Goal: Information Seeking & Learning: Learn about a topic

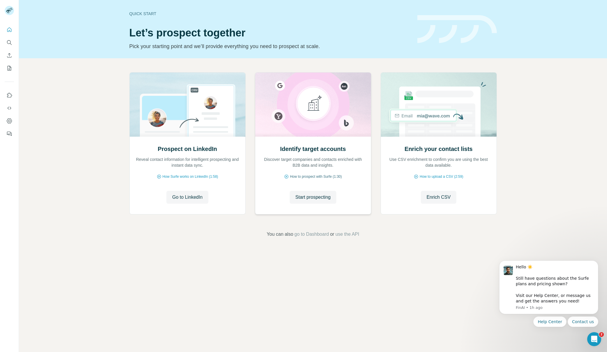
click at [315, 176] on span "How to prospect with Surfe (1:30)" at bounding box center [316, 176] width 52 height 5
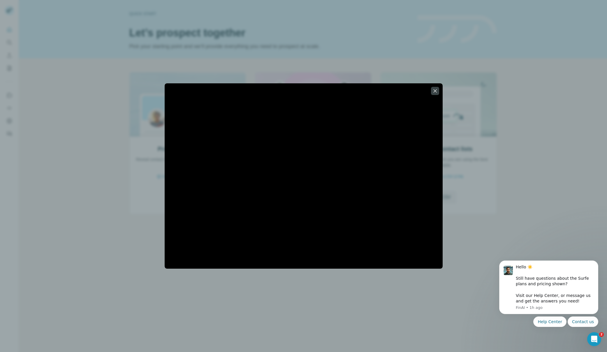
click at [482, 70] on div at bounding box center [303, 176] width 607 height 352
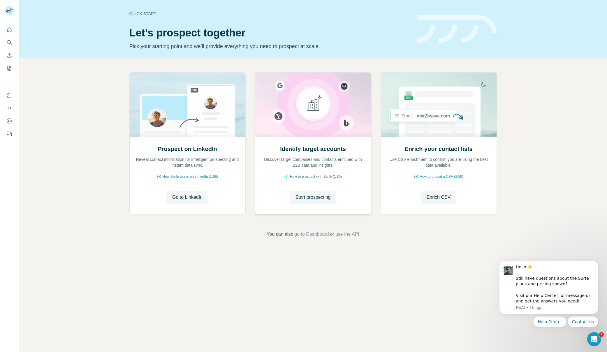
click at [305, 176] on span "How to prospect with Surfe (1:30)" at bounding box center [316, 176] width 52 height 5
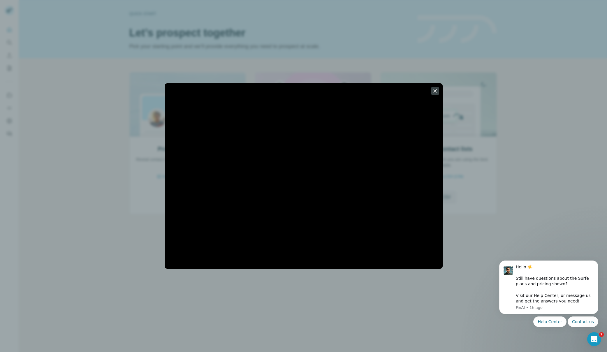
click at [93, 185] on div at bounding box center [303, 176] width 607 height 352
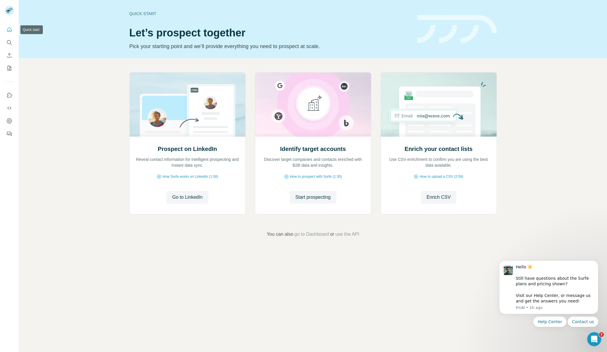
click at [7, 29] on icon "Quick start" at bounding box center [9, 29] width 4 height 4
click at [8, 30] on icon "Quick start" at bounding box center [9, 30] width 6 height 6
click at [6, 41] on icon "Search" at bounding box center [9, 43] width 6 height 6
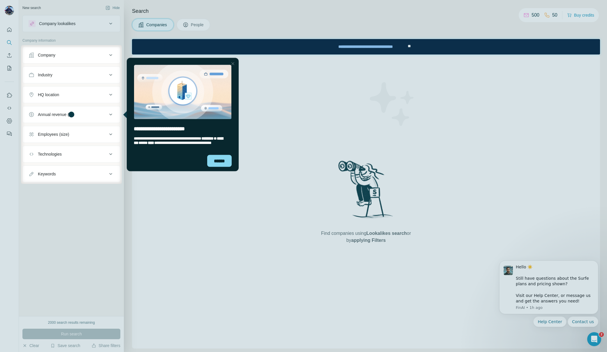
click at [63, 56] on div "Company" at bounding box center [68, 55] width 79 height 6
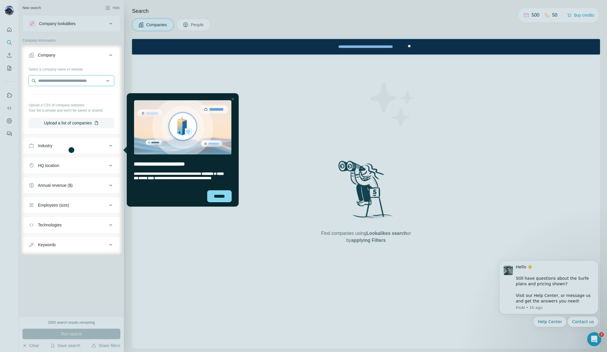
click at [59, 81] on input "text" at bounding box center [72, 81] width 86 height 10
click at [59, 145] on div "Industry" at bounding box center [68, 146] width 79 height 6
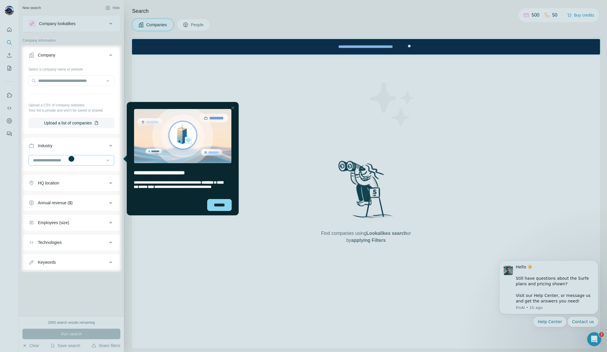
click at [48, 160] on input at bounding box center [68, 160] width 72 height 6
click at [42, 160] on input at bounding box center [68, 160] width 72 height 6
type input "****"
click at [45, 194] on p "Real Estate" at bounding box center [44, 195] width 21 height 6
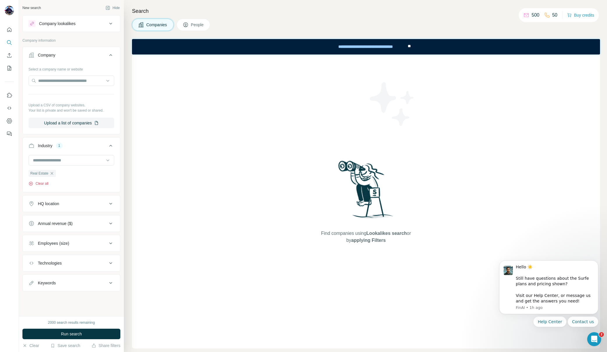
click at [29, 183] on icon "button" at bounding box center [31, 183] width 5 height 5
click at [49, 159] on input at bounding box center [68, 160] width 72 height 6
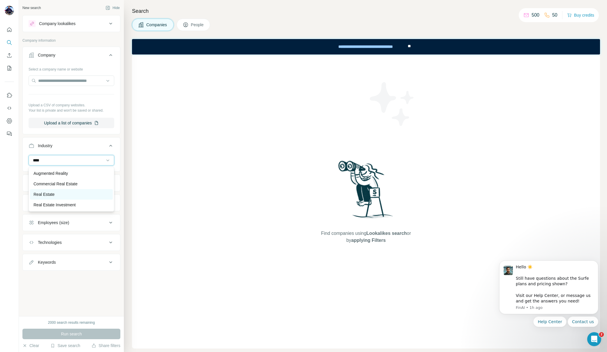
type input "****"
click at [50, 192] on p "Real Estate" at bounding box center [44, 195] width 21 height 6
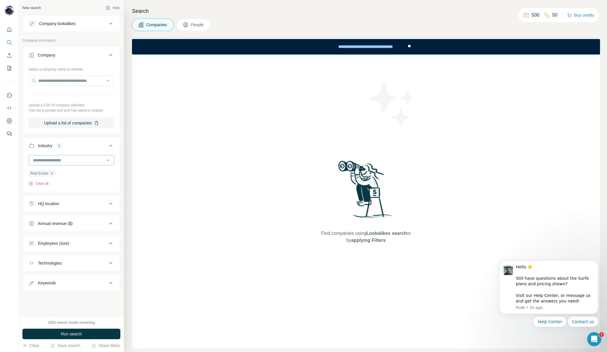
click at [51, 160] on input at bounding box center [68, 160] width 72 height 6
type input "****"
click at [77, 148] on div "Industry 1" at bounding box center [68, 146] width 79 height 6
click at [58, 122] on button "Upload a list of companies" at bounding box center [72, 123] width 86 height 10
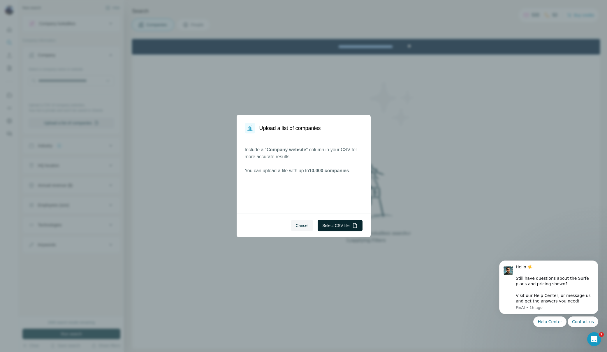
click at [337, 225] on button "Select CSV file" at bounding box center [340, 226] width 45 height 12
click at [296, 226] on span "Cancel" at bounding box center [302, 226] width 13 height 6
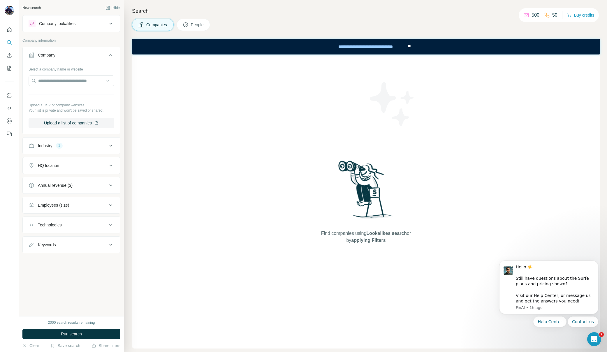
click at [47, 205] on div "Employees (size)" at bounding box center [53, 205] width 31 height 6
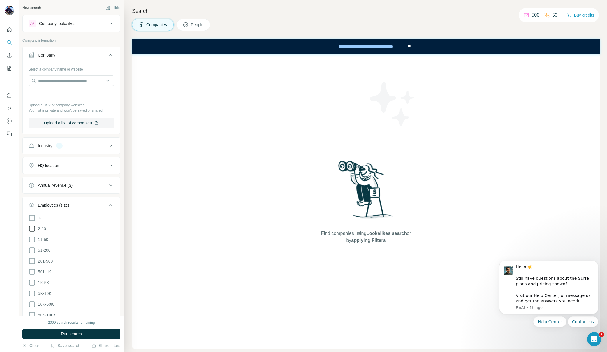
click at [31, 228] on icon at bounding box center [32, 228] width 7 height 7
click at [31, 238] on icon at bounding box center [32, 239] width 7 height 7
click at [31, 248] on icon at bounding box center [32, 250] width 7 height 7
click at [54, 164] on div "HQ location" at bounding box center [48, 166] width 21 height 6
click at [49, 179] on input "text" at bounding box center [72, 180] width 86 height 10
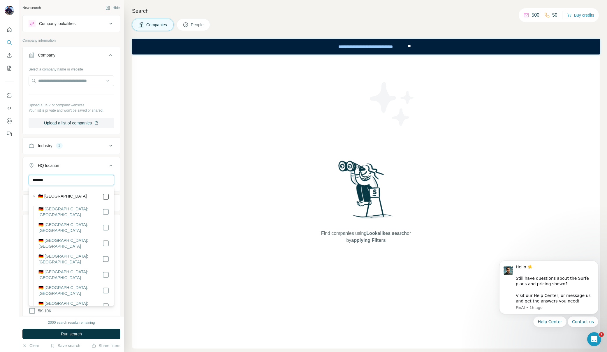
type input "*******"
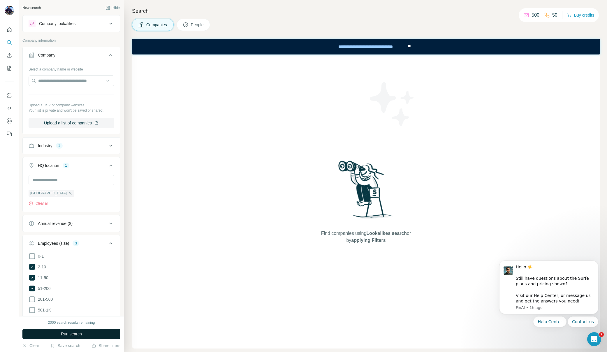
click at [70, 334] on span "Run search" at bounding box center [71, 334] width 21 height 6
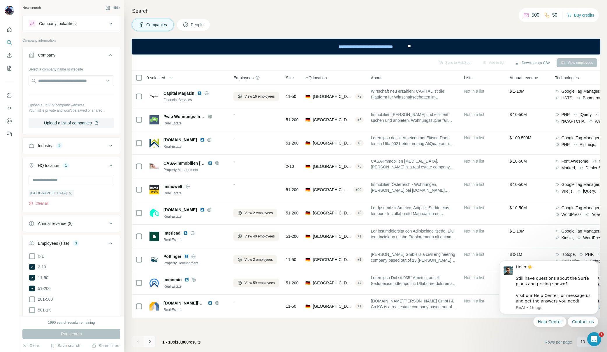
click at [150, 340] on icon "Navigate to next page" at bounding box center [150, 342] width 6 height 6
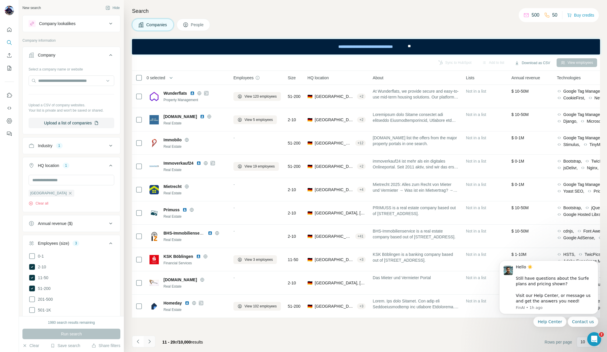
click at [150, 340] on icon "Navigate to next page" at bounding box center [150, 342] width 6 height 6
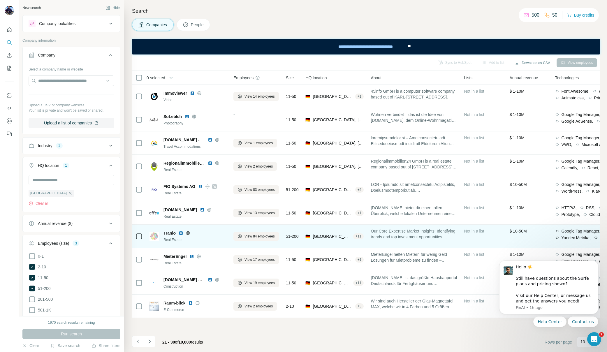
click at [219, 225] on td "Tranio Real Estate" at bounding box center [188, 236] width 84 height 23
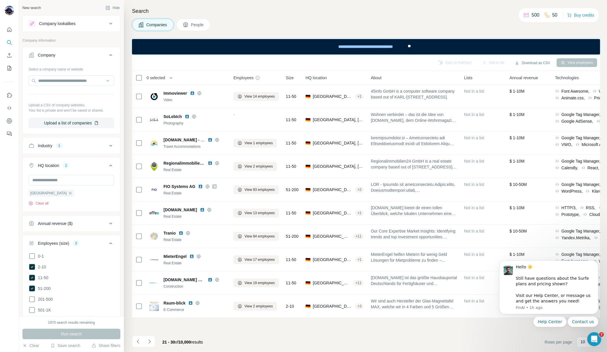
click at [199, 22] on span "People" at bounding box center [197, 25] width 13 height 6
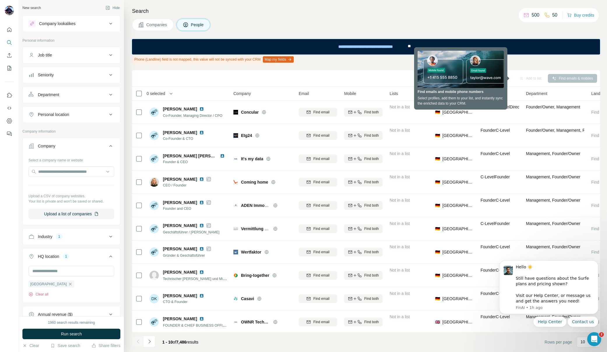
click at [369, 64] on div "Phone (Landline) field is not mapped, this value will not be synced with your C…" at bounding box center [366, 60] width 468 height 10
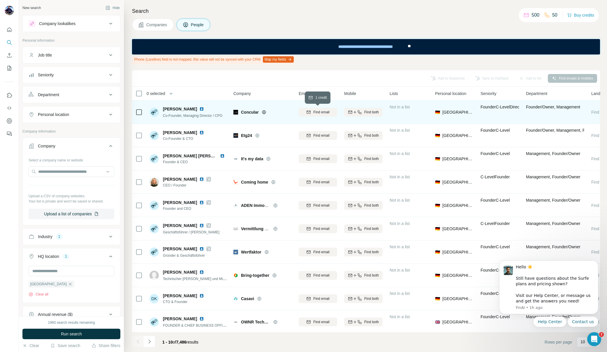
click at [318, 111] on span "Find email" at bounding box center [321, 112] width 16 height 5
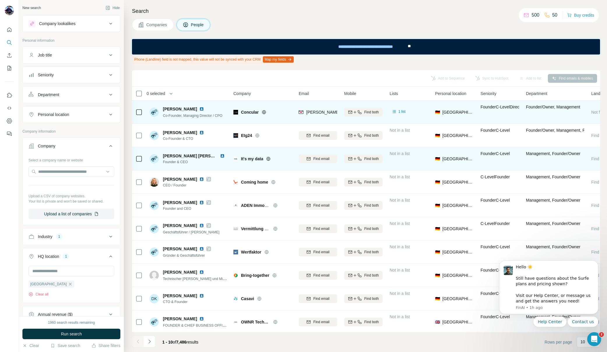
scroll to position [1, 0]
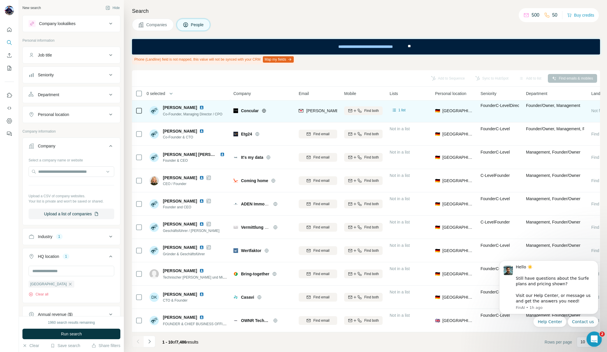
click at [595, 339] on icon "Open Intercom Messenger" at bounding box center [594, 339] width 10 height 10
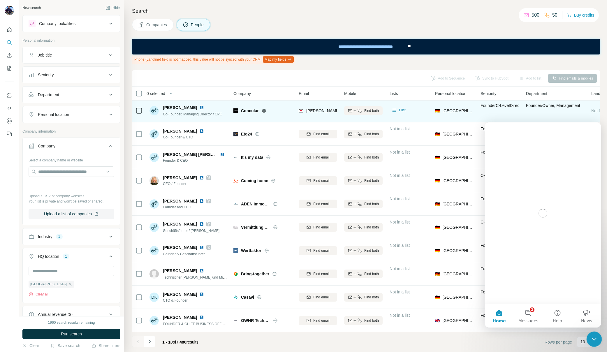
scroll to position [0, 0]
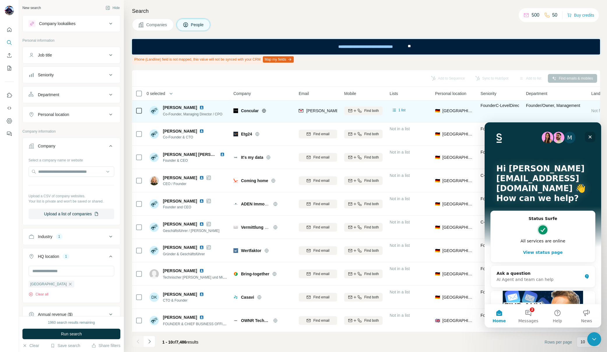
click at [591, 137] on icon "Close" at bounding box center [590, 137] width 3 height 3
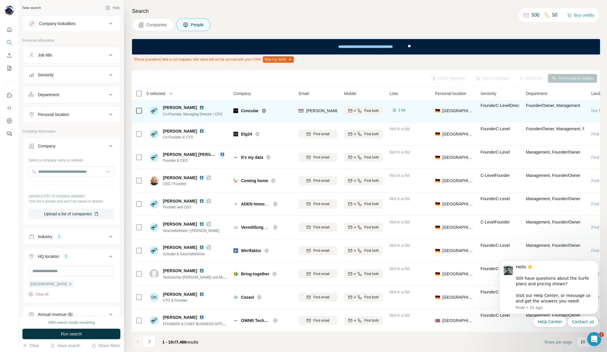
click at [578, 340] on body "Hello ☀️ ​ Still have questions about the Surfe plans and pricing shown? ​ Visi…" at bounding box center [549, 301] width 112 height 91
click at [579, 341] on body "Hello ☀️ ​ Still have questions about the Surfe plans and pricing shown? ​ Visi…" at bounding box center [549, 301] width 112 height 91
click at [583, 346] on body "Hello ☀️ ​ Still have questions about the Surfe plans and pricing shown? ​ Visi…" at bounding box center [549, 301] width 112 height 91
drag, startPoint x: 593, startPoint y: 340, endPoint x: 597, endPoint y: 300, distance: 40.4
click at [597, 332] on html at bounding box center [594, 339] width 14 height 14
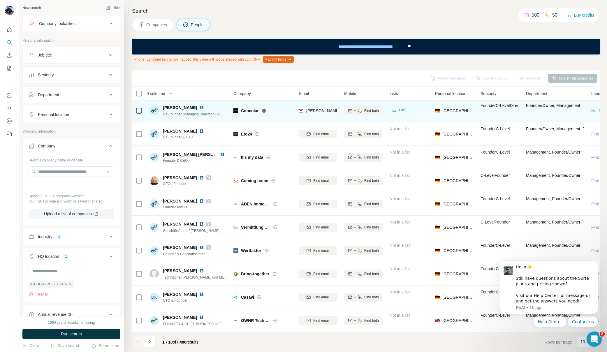
click at [593, 336] on icon "Open Intercom Messenger" at bounding box center [594, 339] width 10 height 10
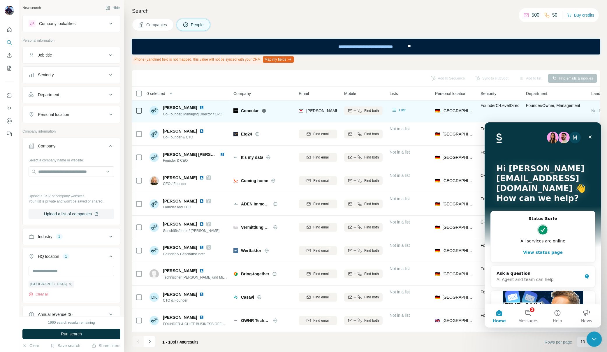
click at [593, 338] on icon "Close Intercom Messenger" at bounding box center [593, 338] width 7 height 7
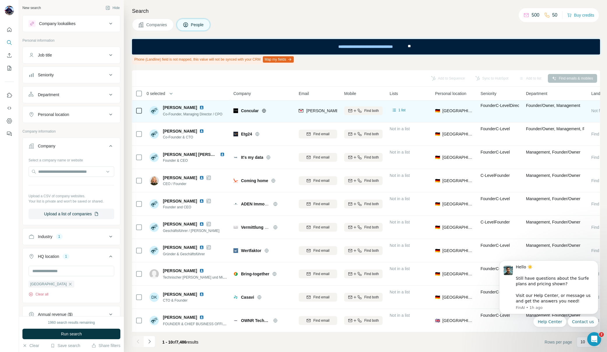
click at [522, 342] on body "Hello ☀️ ​ Still have questions about the Surfe plans and pricing shown? ​ Visi…" at bounding box center [549, 301] width 112 height 91
click at [596, 340] on icon "Open Intercom Messenger" at bounding box center [594, 339] width 10 height 10
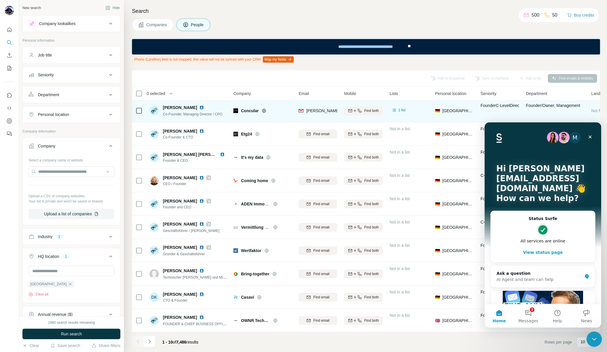
click at [596, 339] on icon "Close Intercom Messenger" at bounding box center [593, 338] width 7 height 7
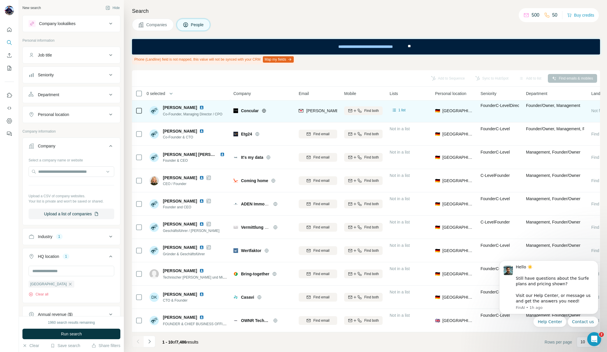
click at [600, 345] on body "Hello ☀️ ​ Still have questions about the Surfe plans and pricing shown? ​ Visi…" at bounding box center [549, 301] width 112 height 91
click at [579, 343] on body "Hello ☀️ ​ Still have questions about the Surfe plans and pricing shown? ​ Visi…" at bounding box center [549, 301] width 112 height 91
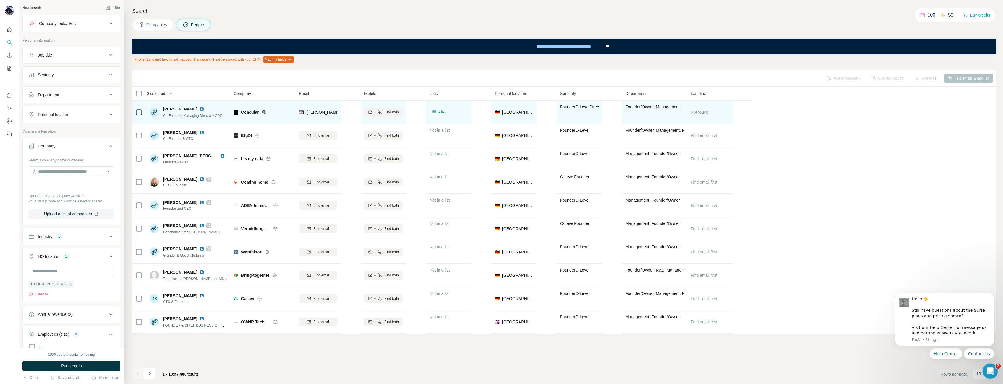
click at [607, 352] on icon "Open Intercom Messenger" at bounding box center [990, 371] width 10 height 10
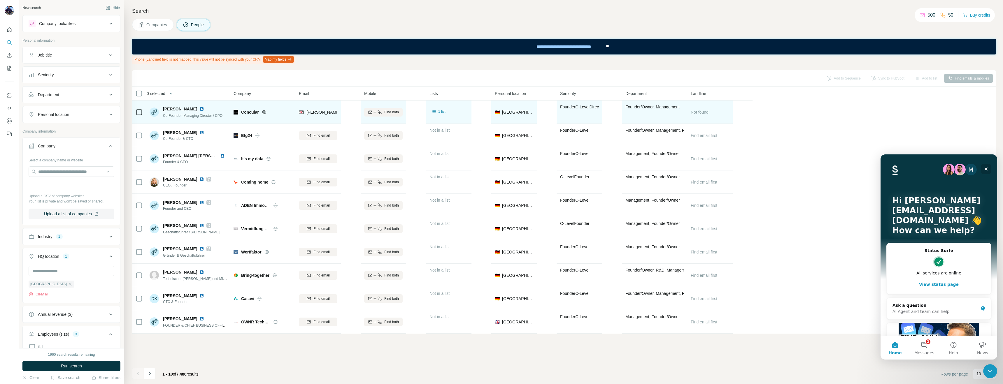
click at [607, 168] on icon "Close" at bounding box center [986, 169] width 5 height 5
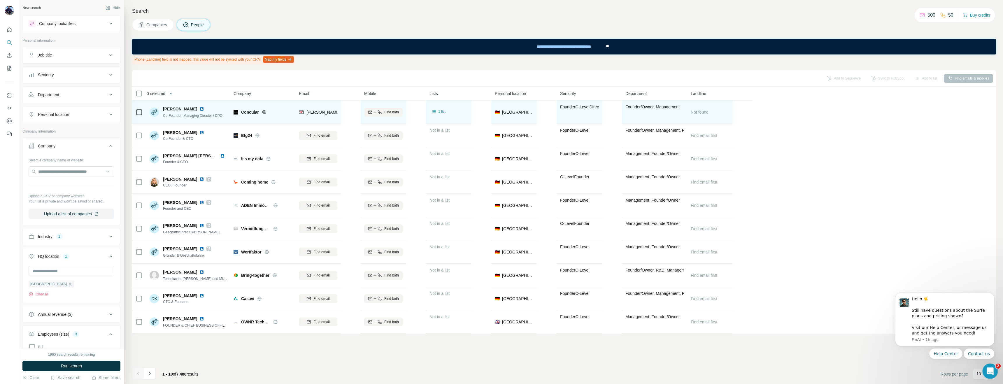
click at [607, 352] on div "Open Intercom Messenger" at bounding box center [989, 370] width 19 height 19
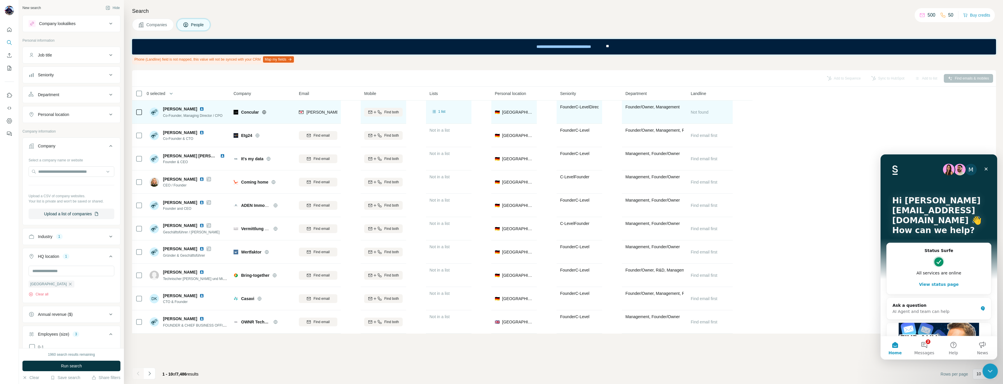
drag, startPoint x: 993, startPoint y: 367, endPoint x: 1977, endPoint y: 730, distance: 1048.6
click at [607, 352] on div "Close Intercom Messenger" at bounding box center [989, 371] width 14 height 14
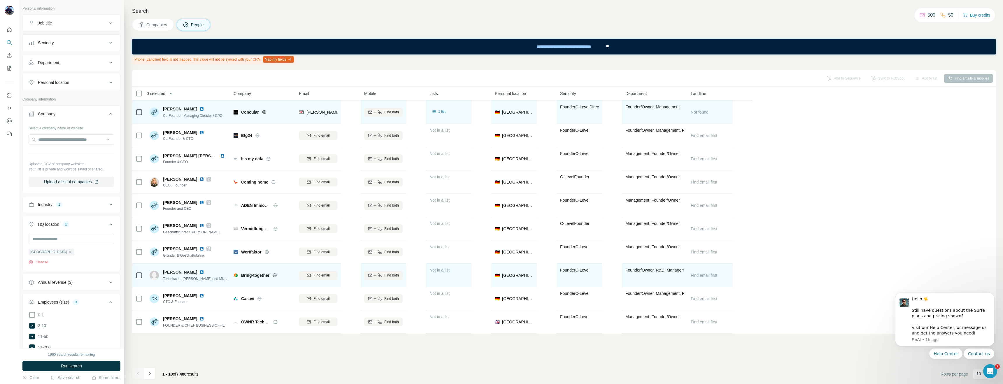
scroll to position [33, 0]
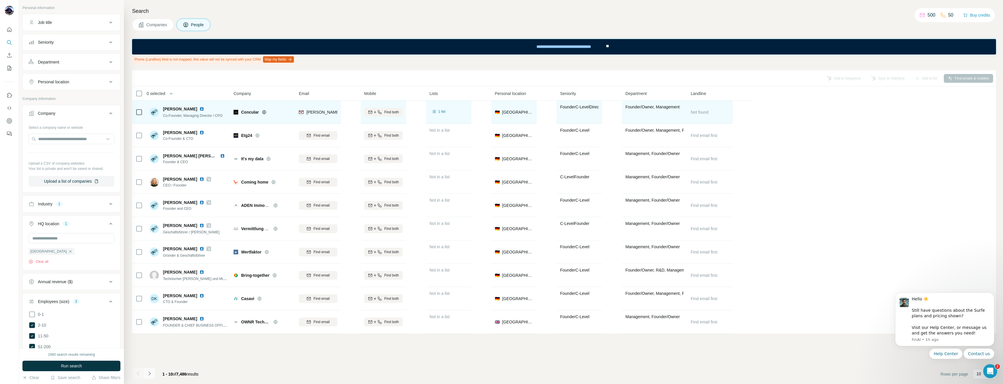
click at [149, 352] on icon "Navigate to next page" at bounding box center [150, 374] width 6 height 6
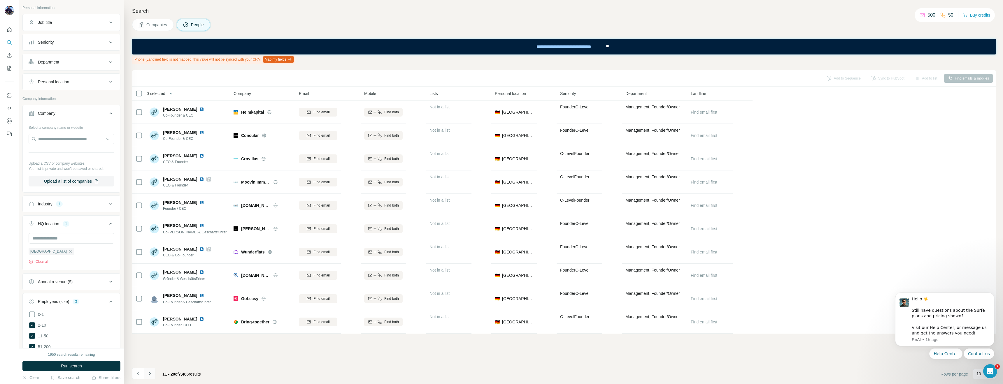
click at [149, 352] on icon "Navigate to next page" at bounding box center [149, 374] width 2 height 4
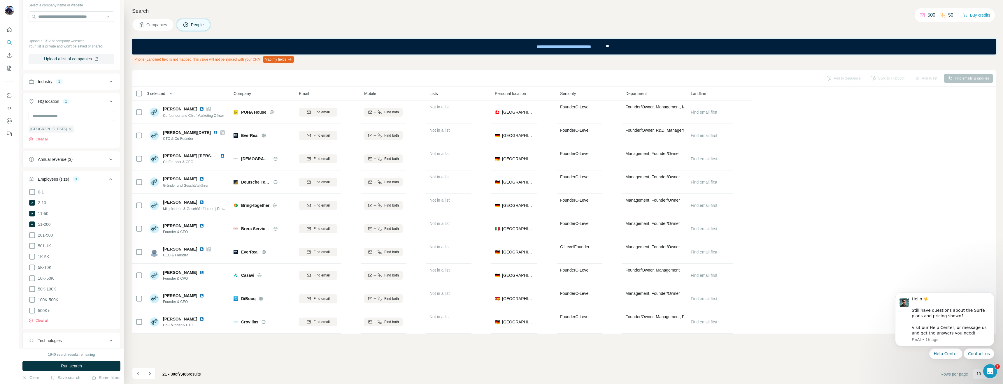
scroll to position [158, 0]
click at [72, 352] on span "Run search" at bounding box center [71, 366] width 21 height 6
click at [289, 59] on button "Map my fields" at bounding box center [278, 59] width 31 height 6
